Goal: Task Accomplishment & Management: Complete application form

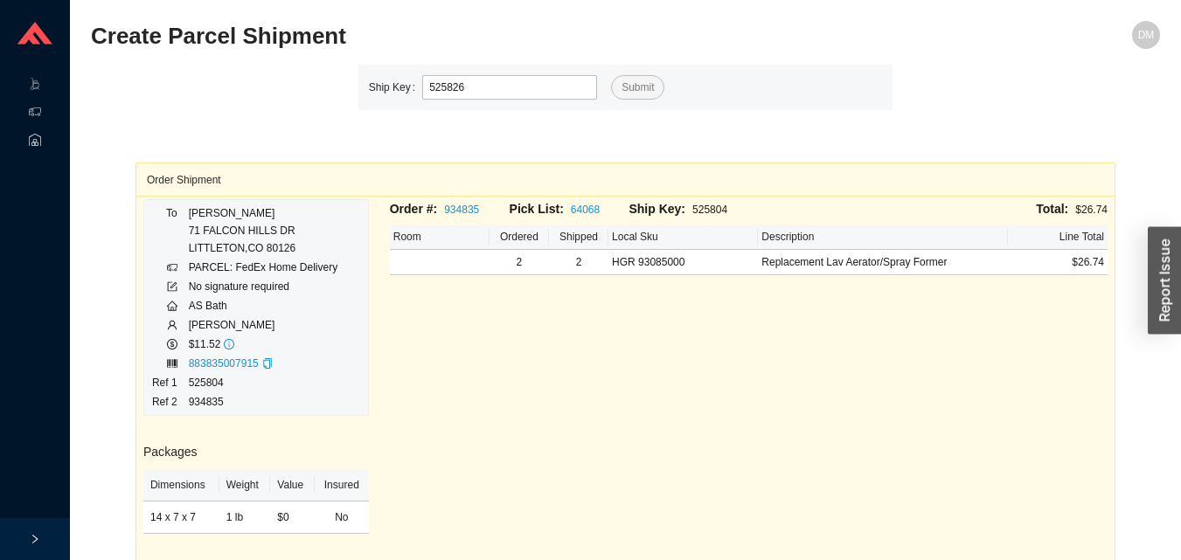
type input "525826"
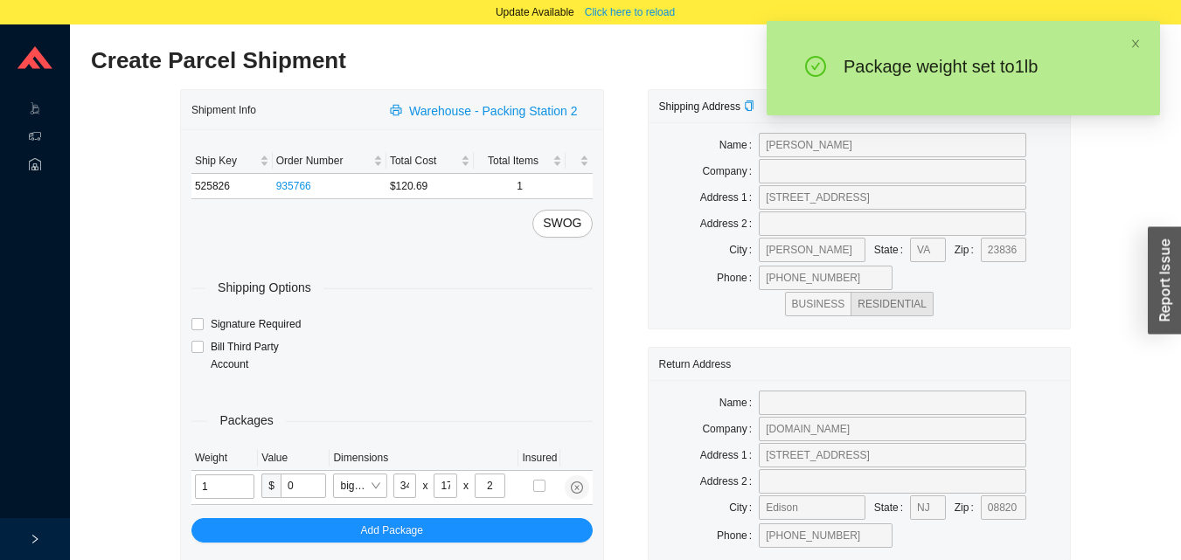
click at [232, 484] on input "1" at bounding box center [224, 487] width 59 height 24
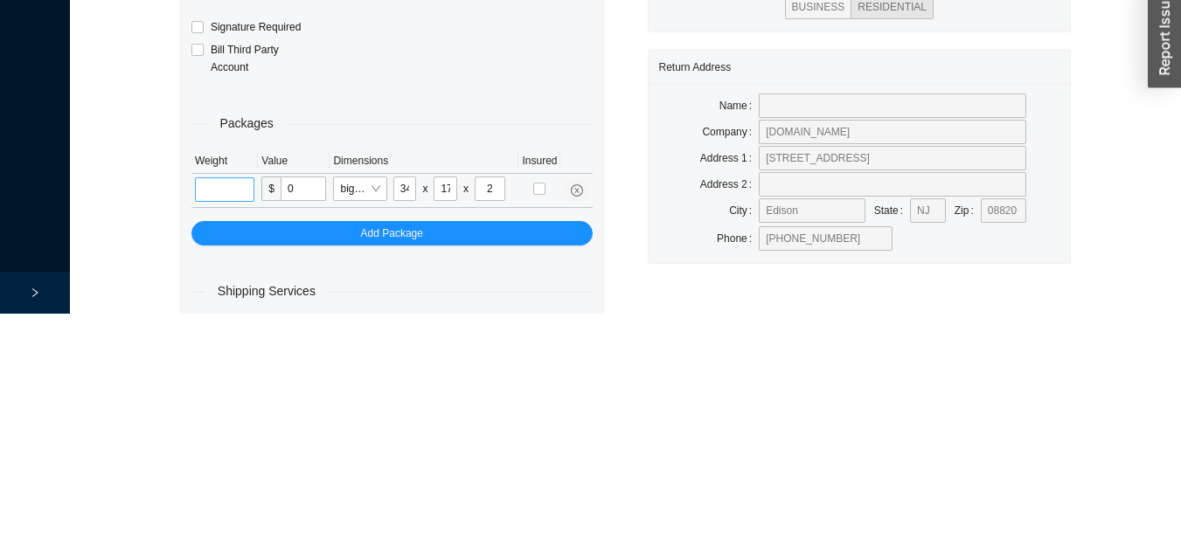
scroll to position [83, 0]
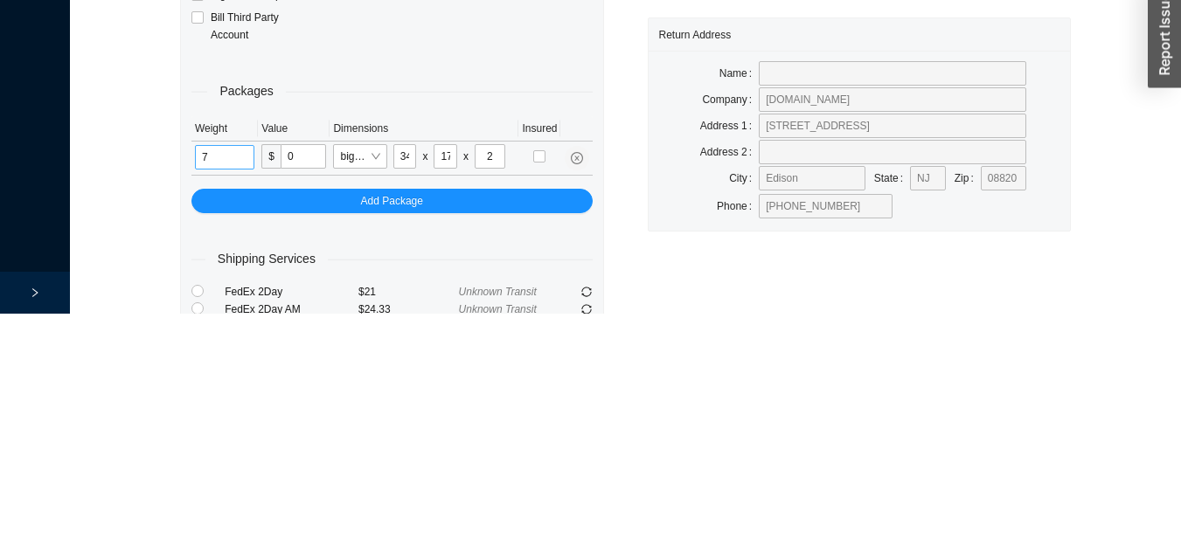
type input "7"
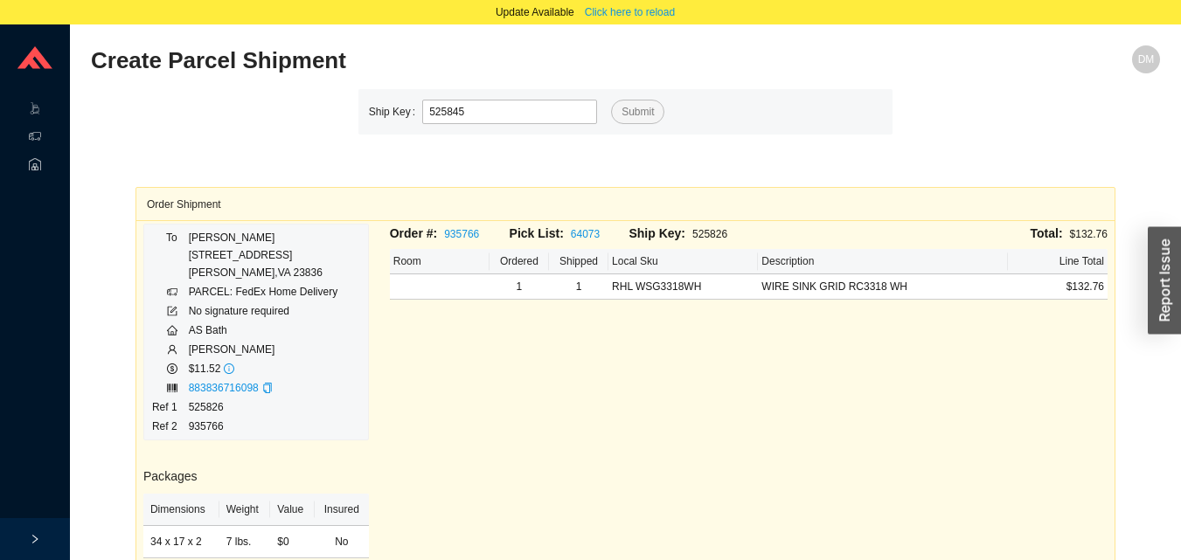
type input "525845"
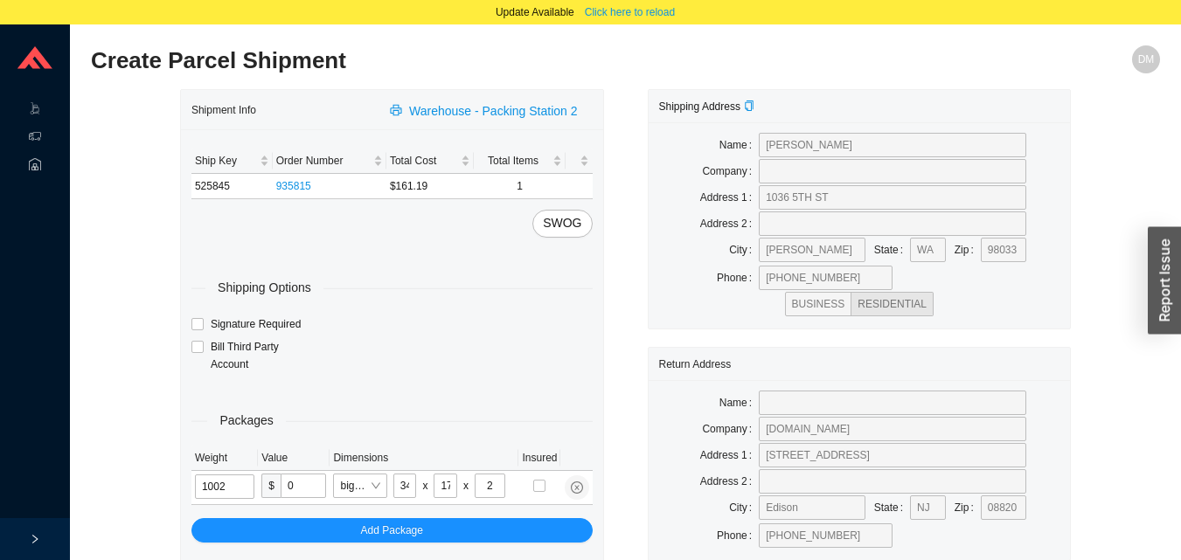
type input "1"
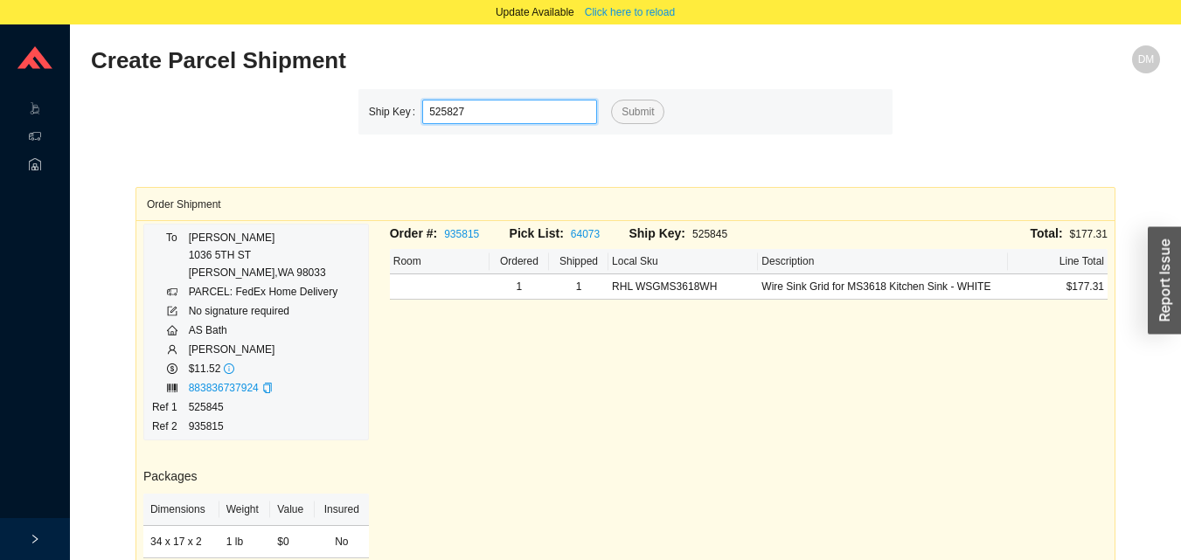
type input "525827"
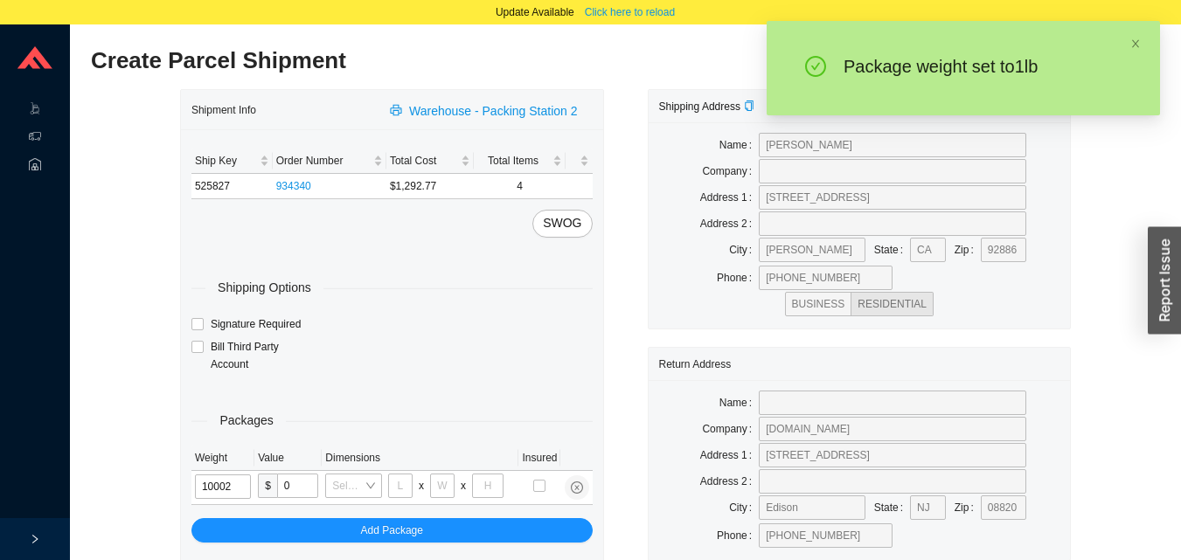
type input "1"
type input "18"
type input "8"
type input "42"
click at [223, 484] on input "1" at bounding box center [221, 487] width 52 height 24
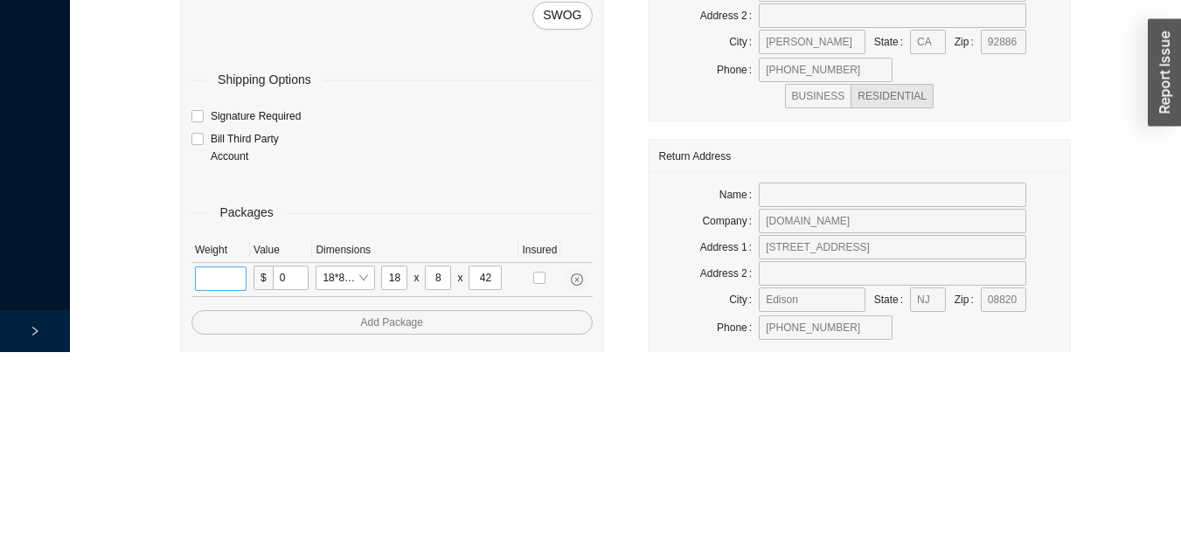
scroll to position [83, 0]
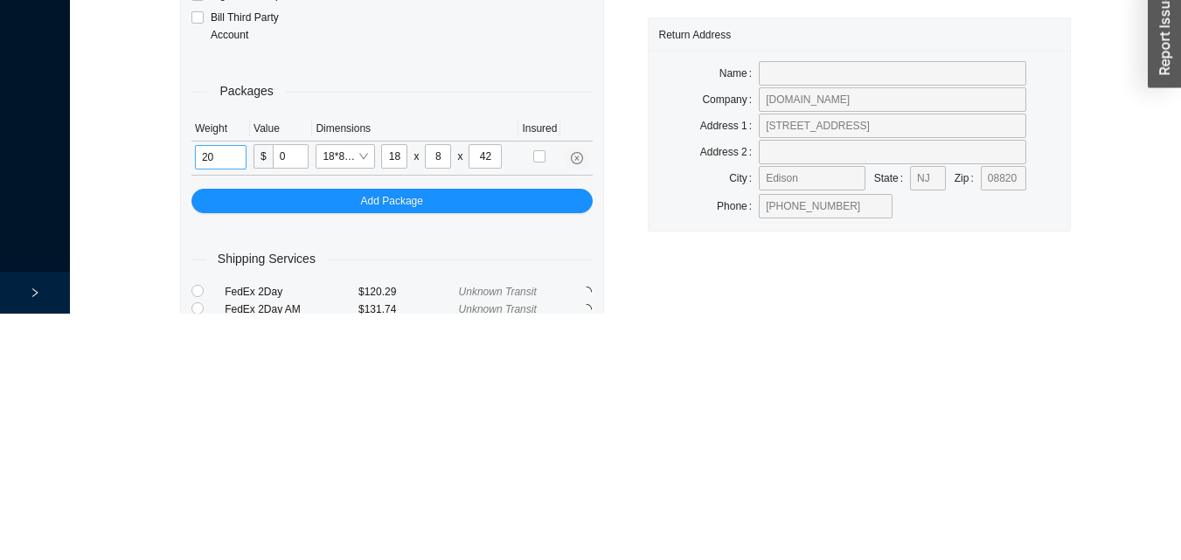
type input "20"
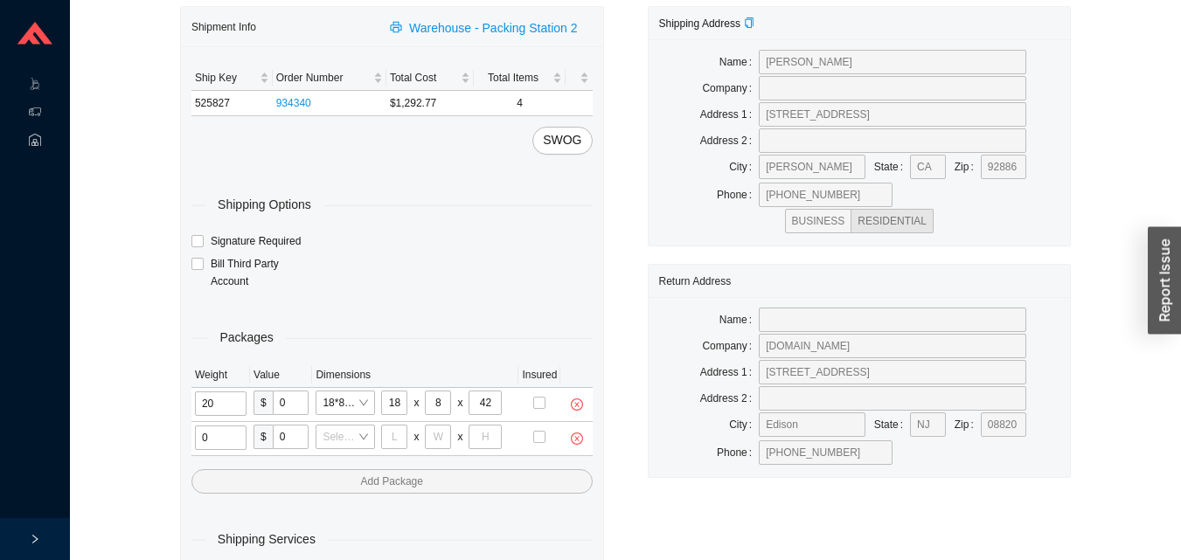
type input "3"
type input "40"
type input "24"
type input "15"
click at [220, 433] on input "tel" at bounding box center [221, 438] width 52 height 24
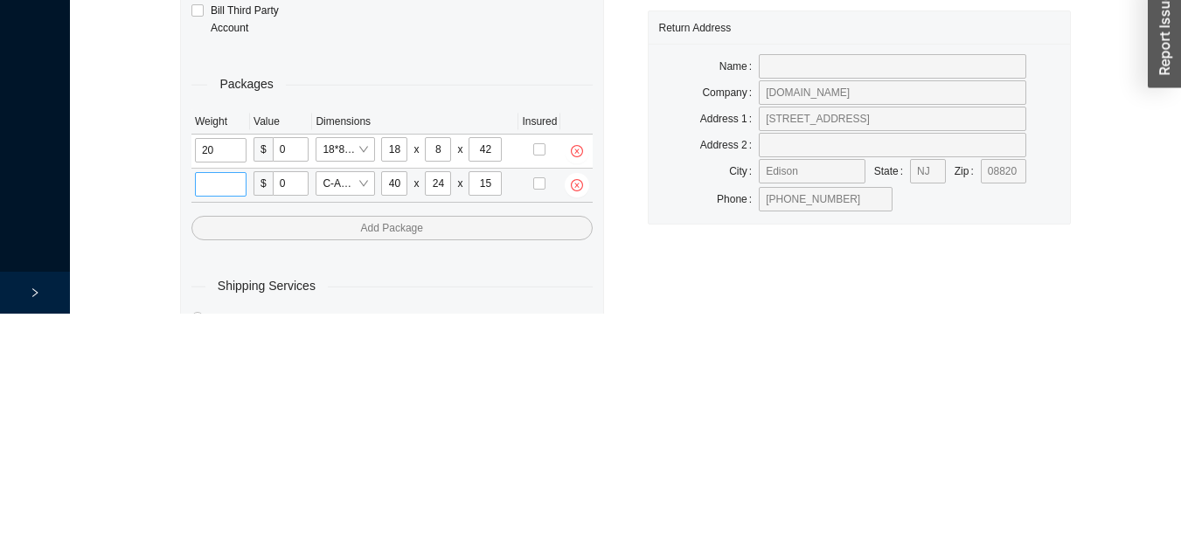
scroll to position [117, 0]
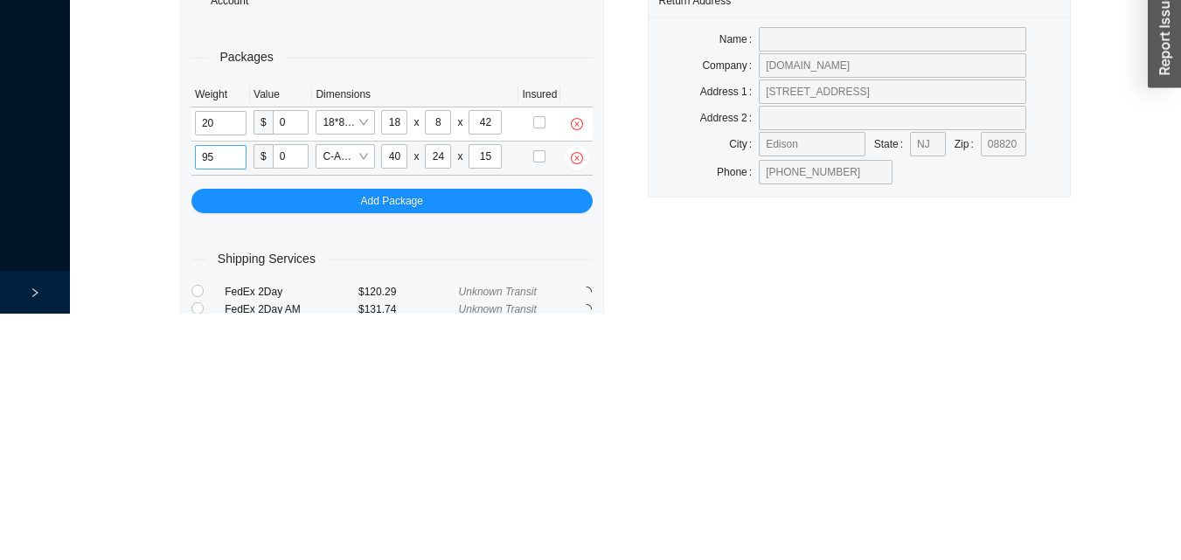
type input "95"
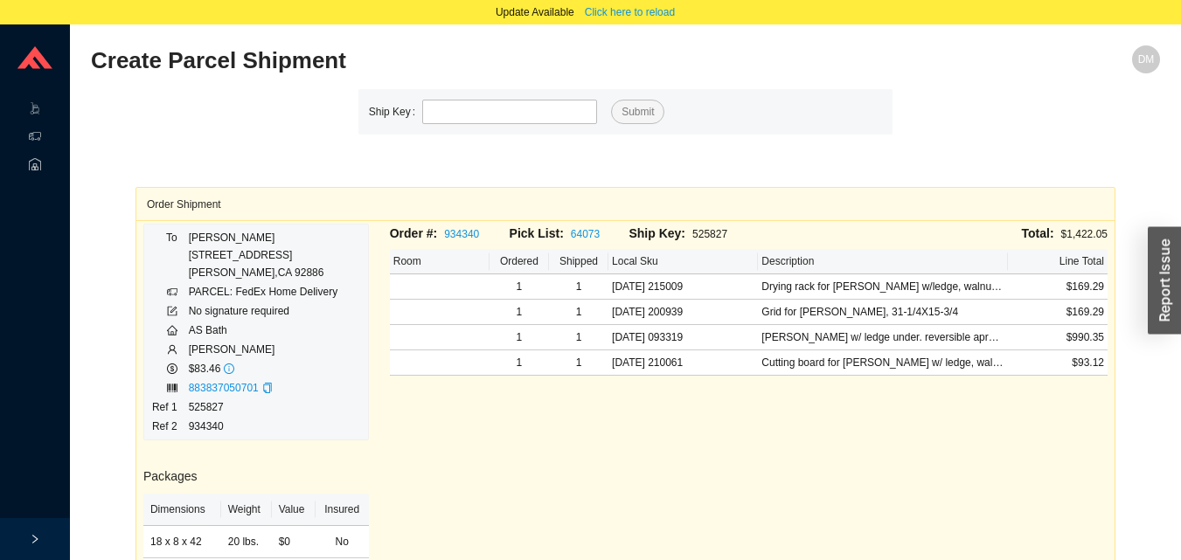
click at [274, 473] on h3 "Packages" at bounding box center [255, 477] width 225 height 20
type input "525855"
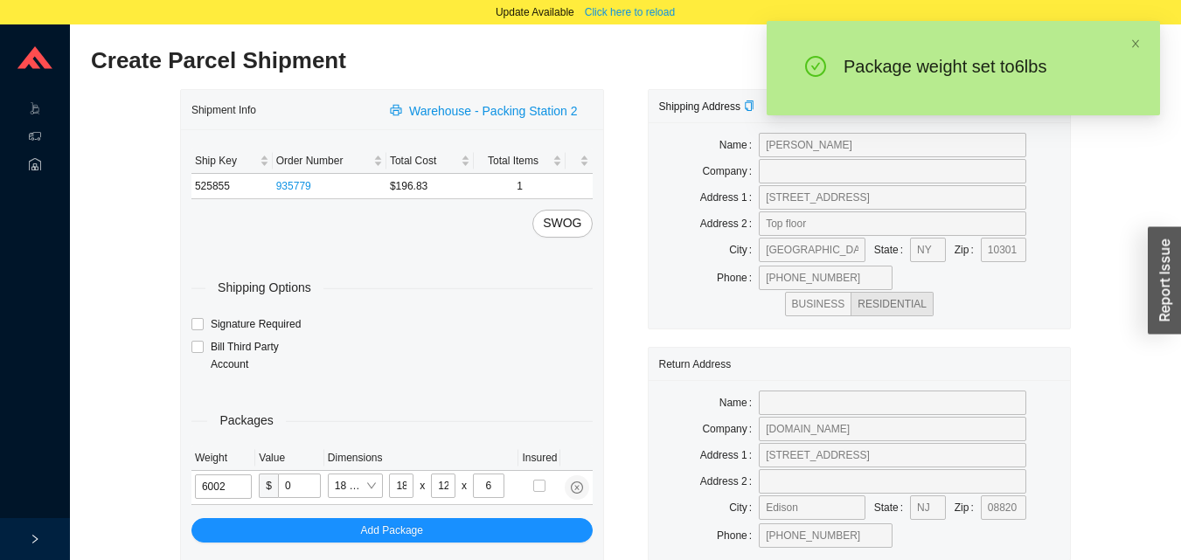
type input "6"
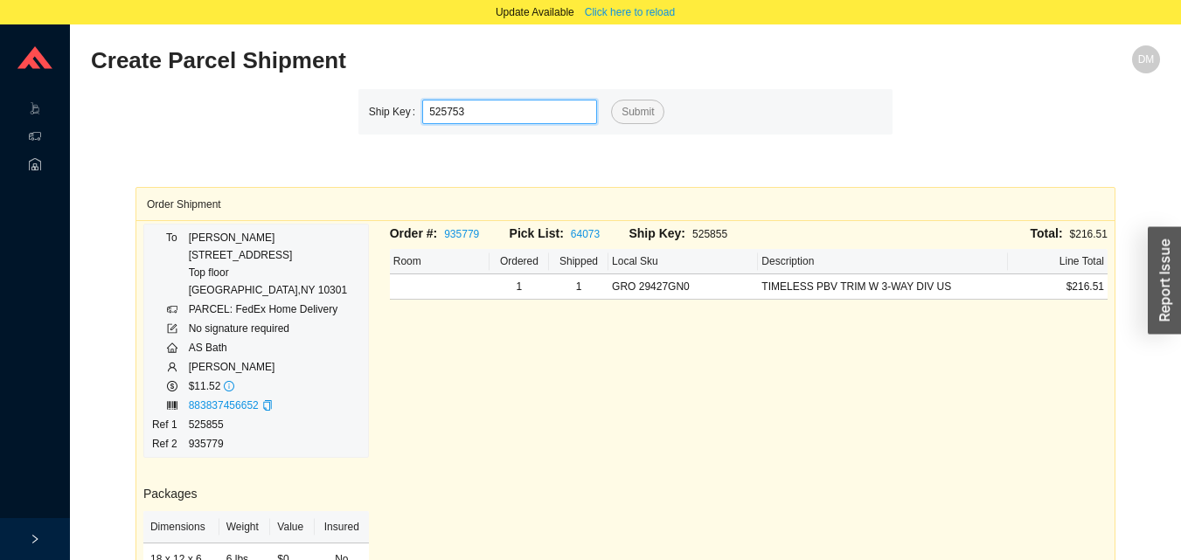
type input "525753"
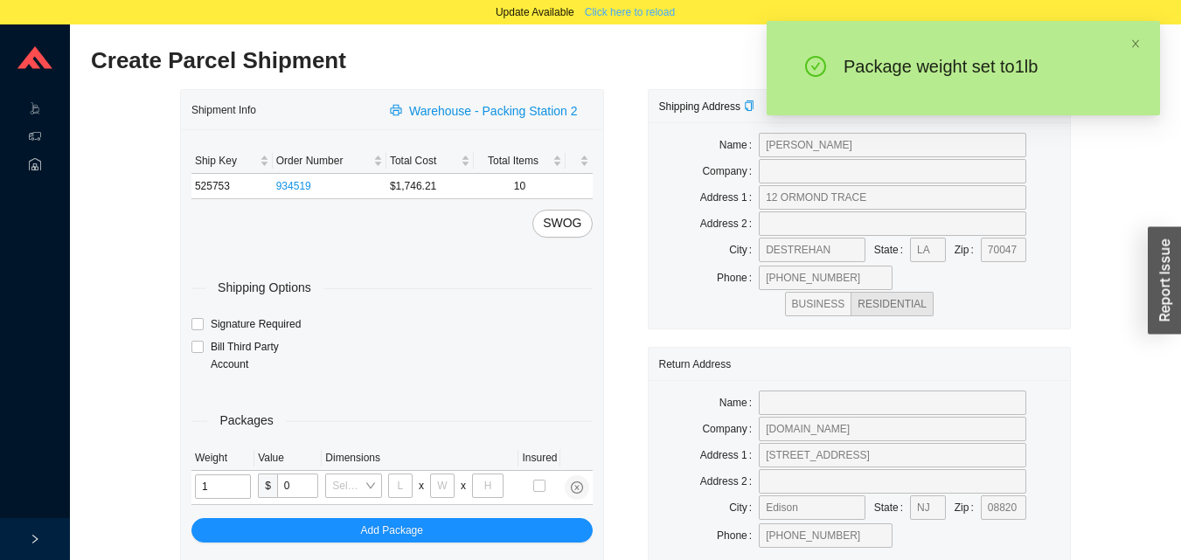
click at [648, 9] on span "Click here to reload" at bounding box center [630, 11] width 90 height 17
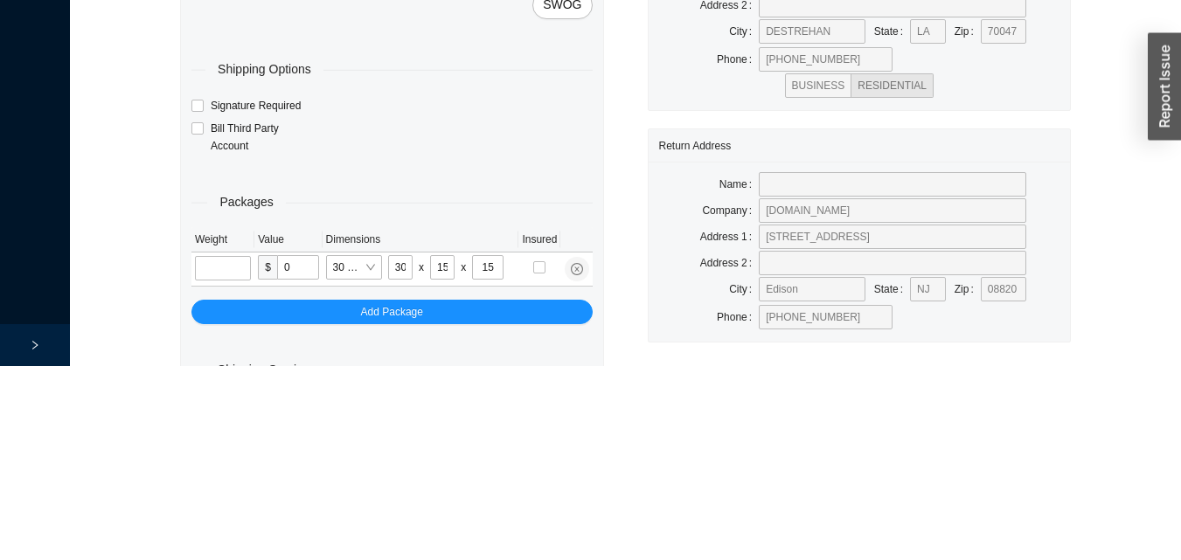
scroll to position [59, 0]
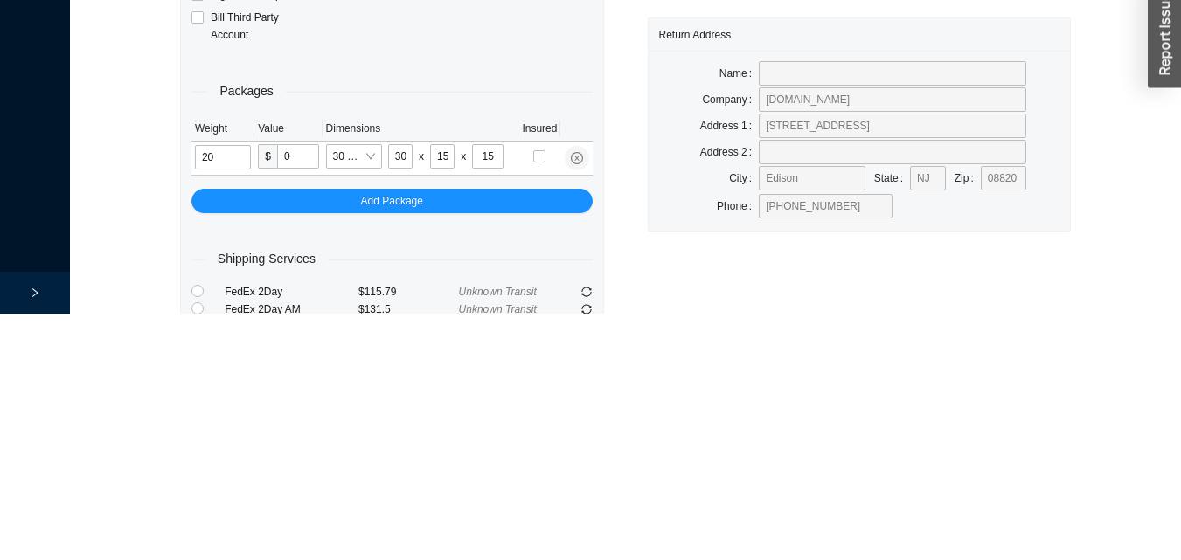
type input "20"
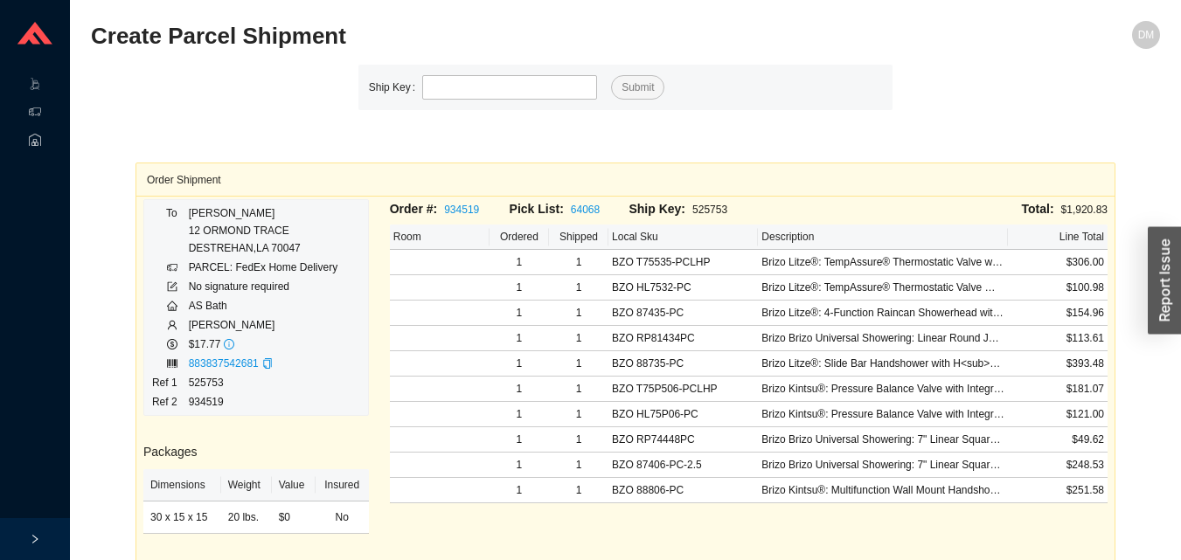
click at [870, 161] on div "Order Shipment To BRANDON MOGLE 12 ORMOND TRACE DESTREHAN , LA 70047 PARCEL: Fe…" at bounding box center [625, 422] width 980 height 624
click at [540, 91] on input "tel" at bounding box center [509, 87] width 175 height 24
type input "525756"
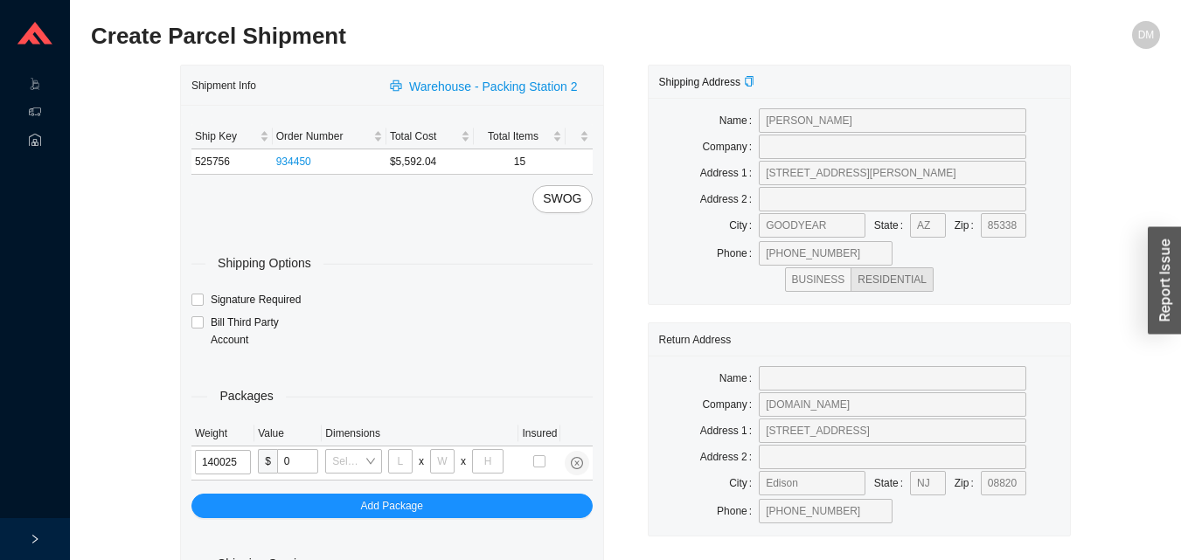
type input "14"
type input "28"
type input "16"
type input "7"
type input "14"
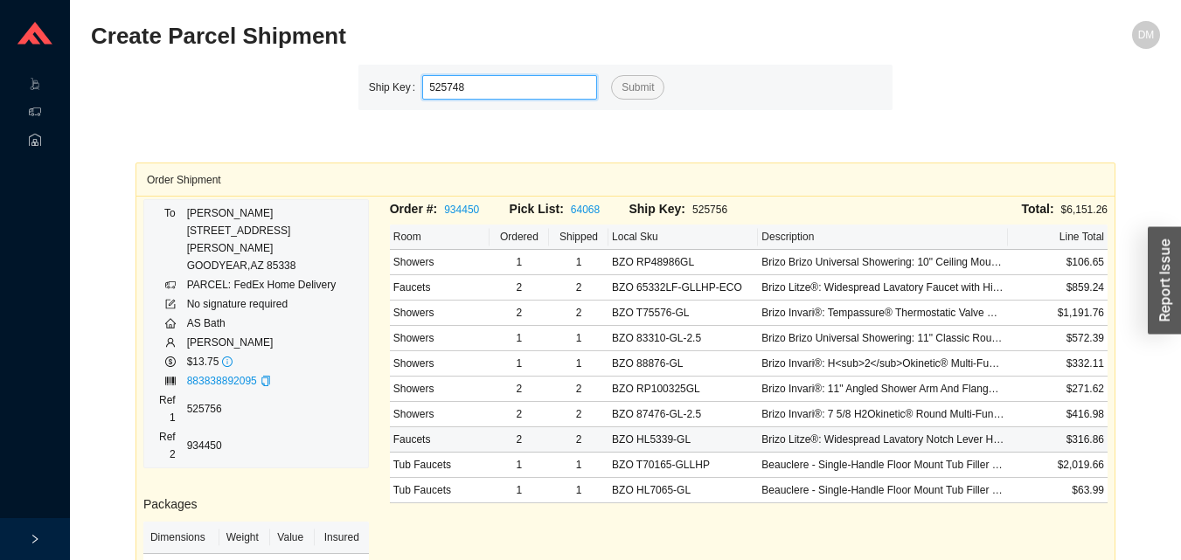
type input "525748"
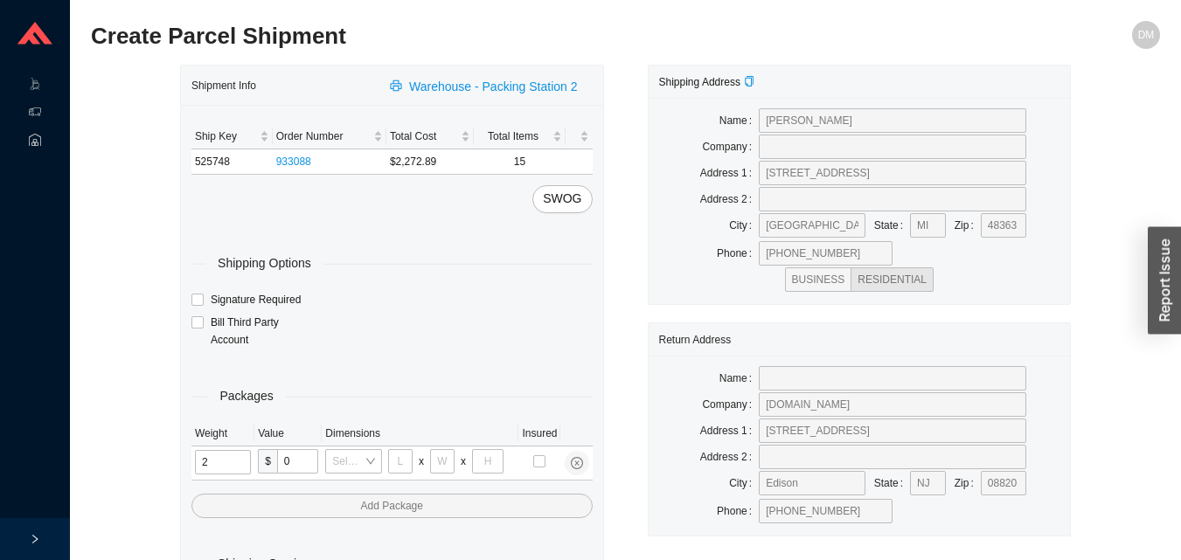
type input "21"
type input "18"
type input "12"
type input "2"
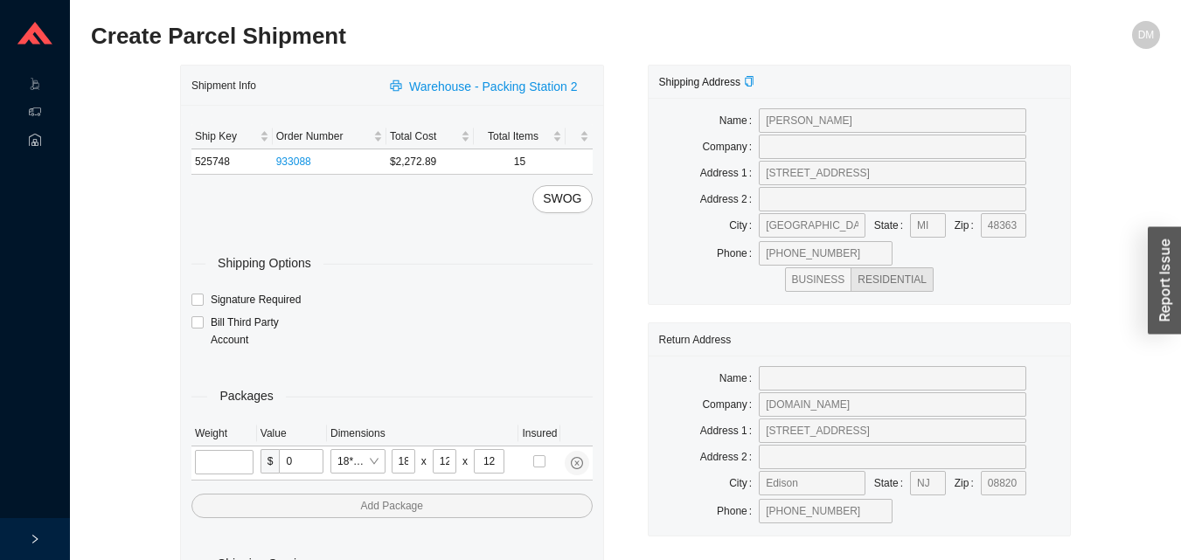
type input "8"
type input "42"
click at [226, 477] on td at bounding box center [220, 464] width 59 height 34
click at [216, 458] on input "tel" at bounding box center [221, 462] width 52 height 24
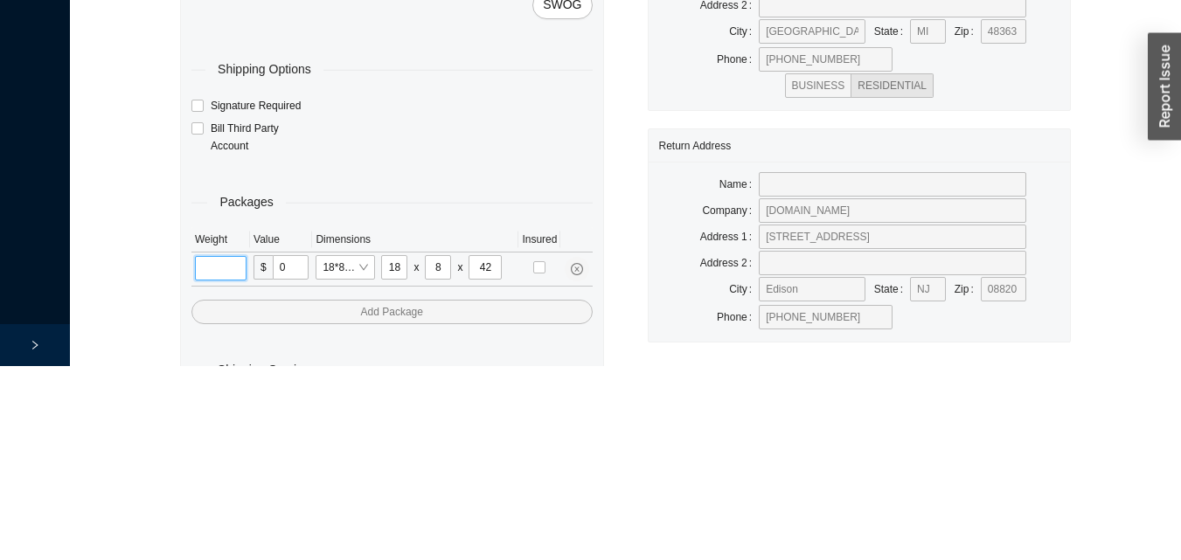
scroll to position [59, 0]
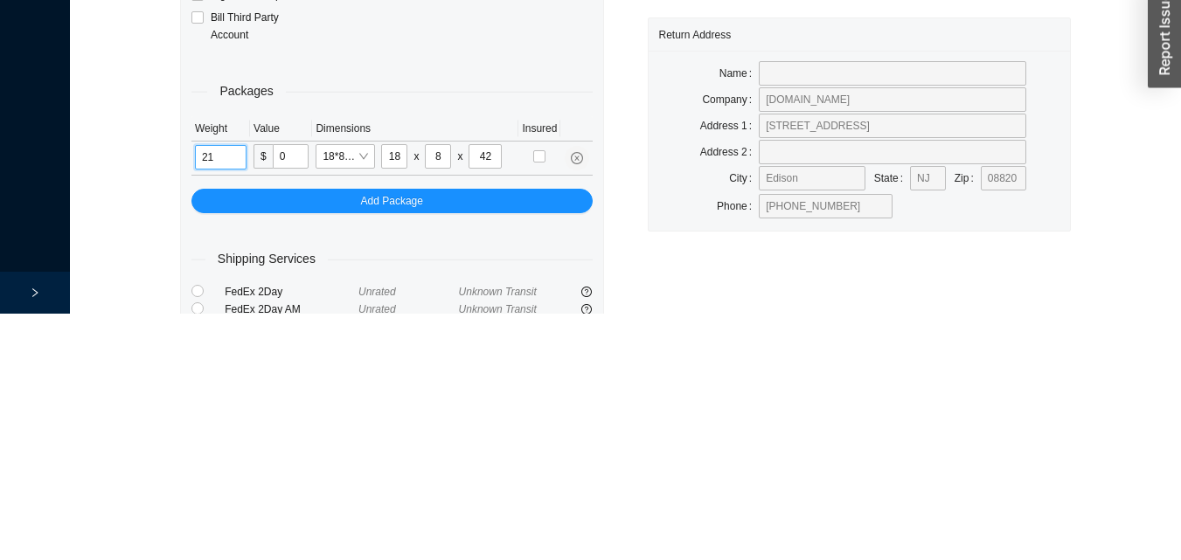
type input "21"
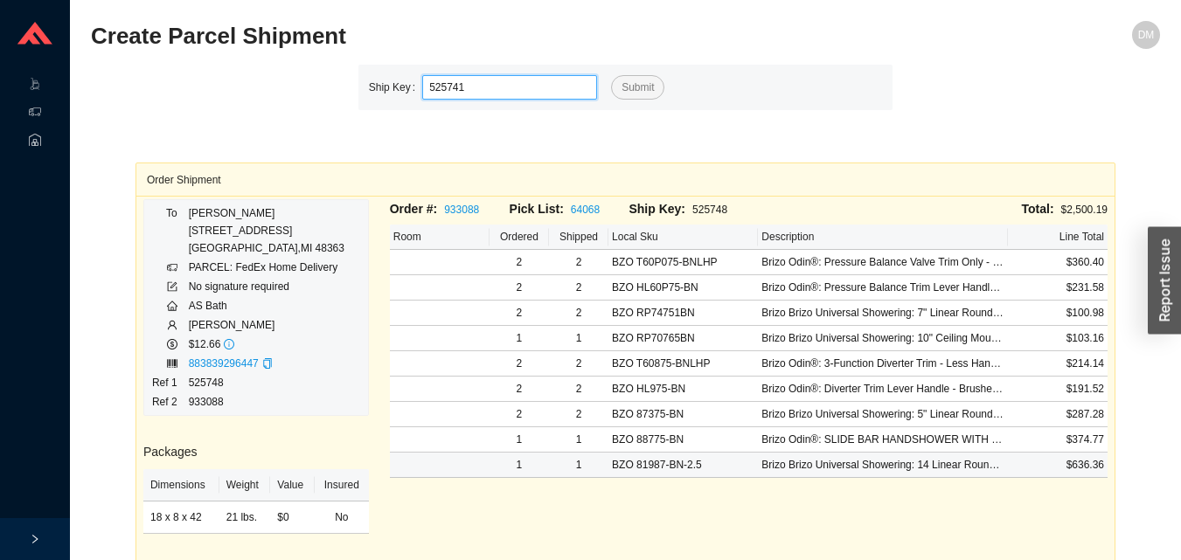
type input "525741"
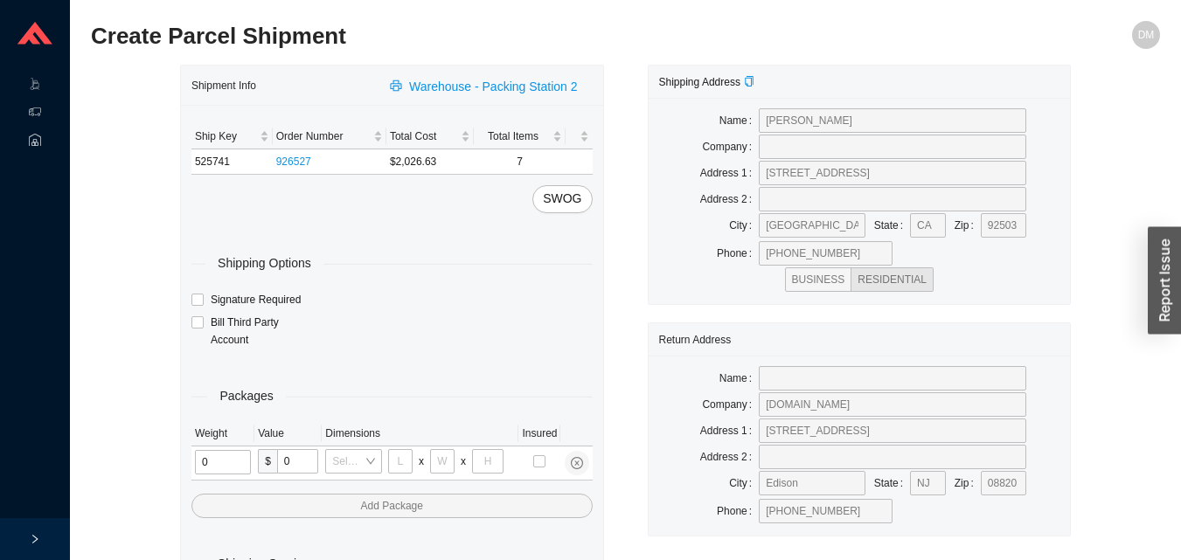
type input "1"
type input "18"
type input "5"
type input "36"
click at [206, 461] on input "tel" at bounding box center [220, 462] width 50 height 24
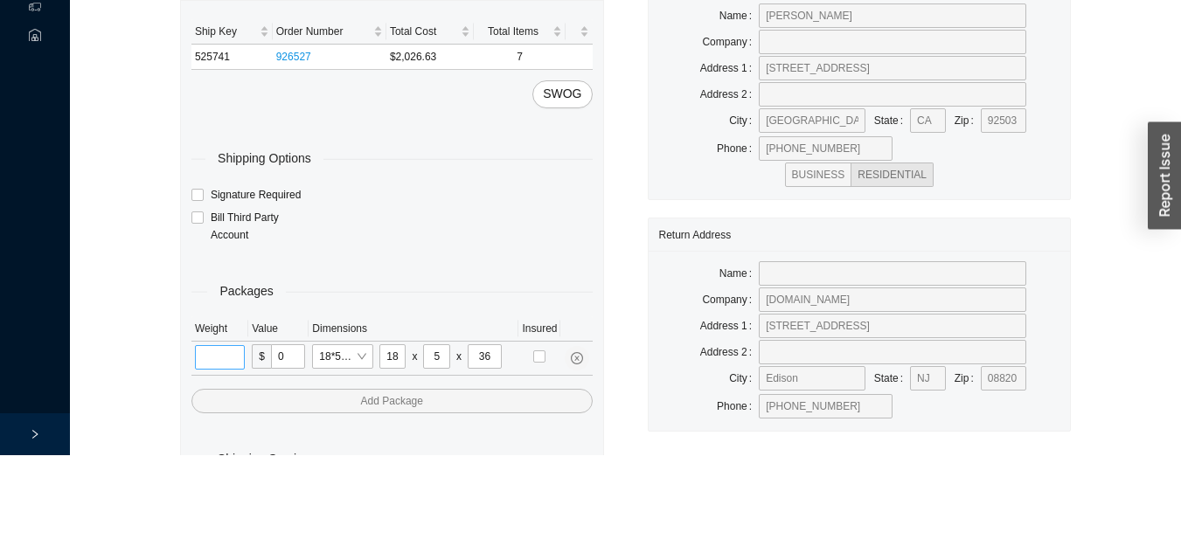
scroll to position [59, 0]
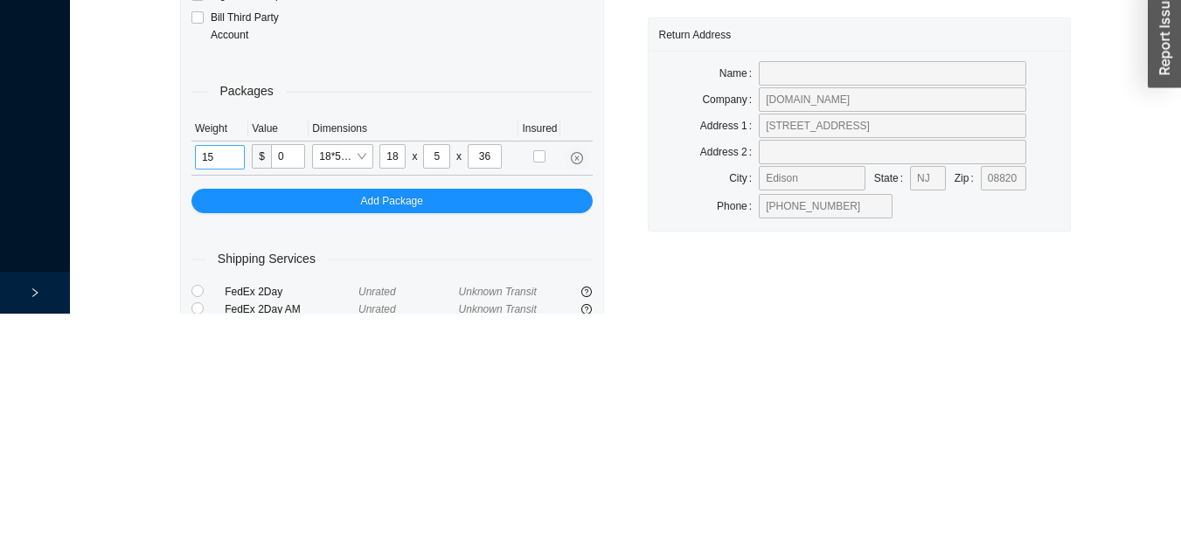
type input "15"
